Goal: Task Accomplishment & Management: Use online tool/utility

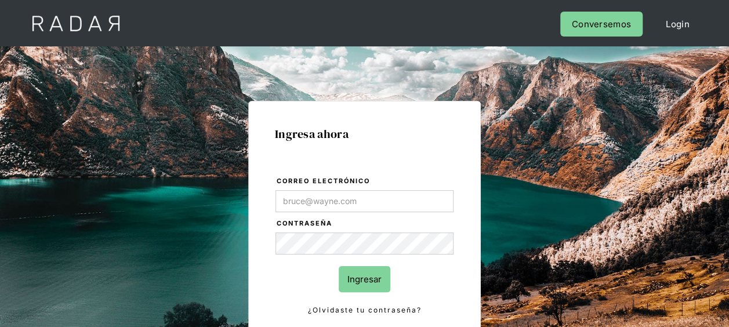
type input "[EMAIL_ADDRESS][DOMAIN_NAME]"
click at [415, 289] on form "Correo electrónico [EMAIL_ADDRESS][DOMAIN_NAME] Contraseña Ingresar ¿Olvidaste …" at bounding box center [364, 246] width 179 height 142
click at [367, 284] on input "Ingresar" at bounding box center [365, 279] width 52 height 26
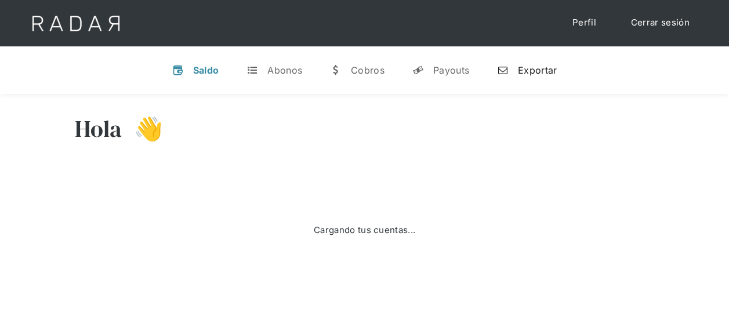
click at [531, 67] on div "Exportar" at bounding box center [537, 70] width 39 height 12
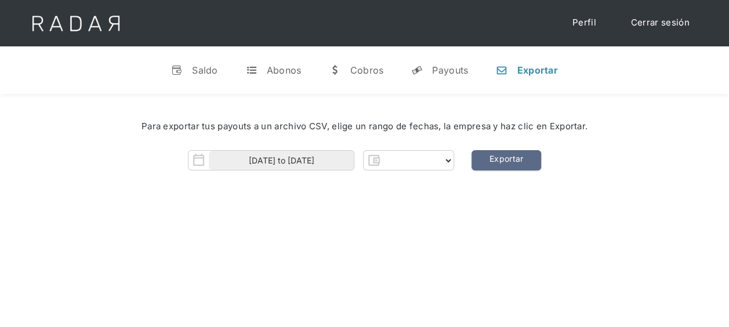
select select "pagsmile"
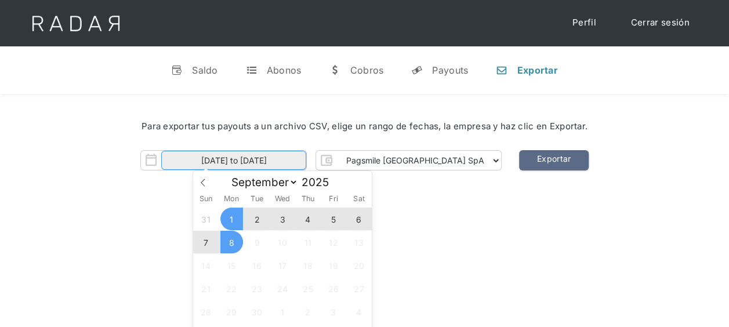
click at [282, 158] on input "[DATE] to [DATE]" at bounding box center [233, 160] width 145 height 19
click at [334, 220] on span "5" at bounding box center [333, 219] width 23 height 23
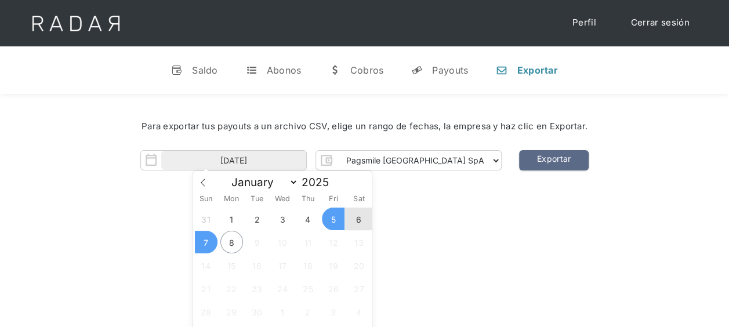
click at [210, 247] on span "7" at bounding box center [206, 242] width 23 height 23
type input "[DATE] to [DATE]"
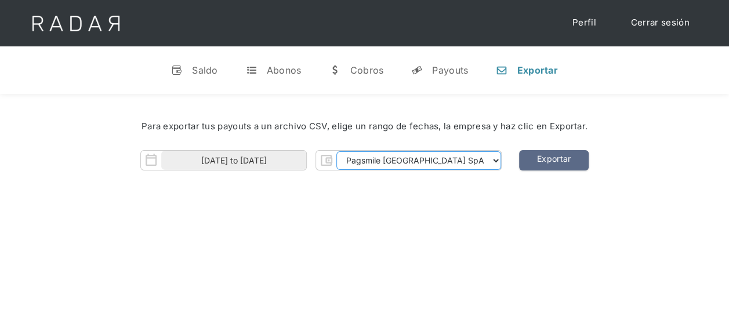
click at [432, 158] on select "Pagsmile [GEOGRAPHIC_DATA] SpA" at bounding box center [418, 160] width 165 height 19
click at [494, 197] on div "Para exportar tus payouts a un archivo CSV, elige un rango de fechas, la empres…" at bounding box center [364, 148] width 729 height 109
click at [520, 158] on link "Exportar" at bounding box center [554, 160] width 70 height 20
